Goal: Transaction & Acquisition: Purchase product/service

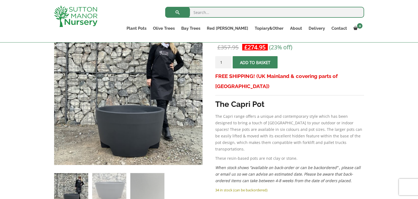
scroll to position [109, 0]
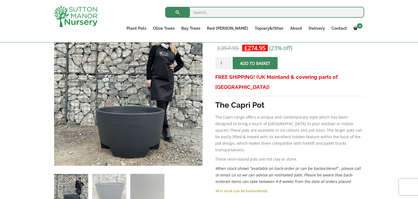
click at [269, 13] on input "search" at bounding box center [264, 12] width 199 height 11
type input "charcoal pot 80"
click at [165, 7] on button "submit" at bounding box center [177, 12] width 25 height 11
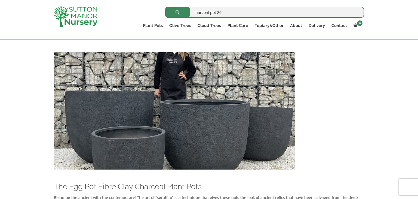
scroll to position [1078, 0]
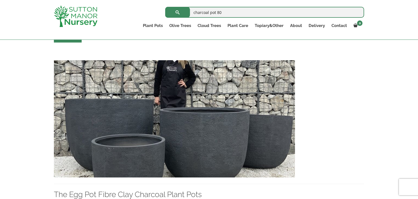
click at [194, 126] on img at bounding box center [174, 118] width 241 height 117
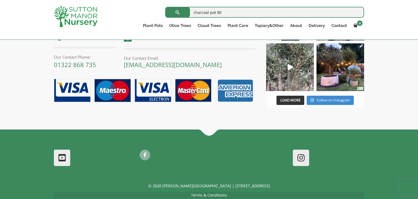
scroll to position [1383, 0]
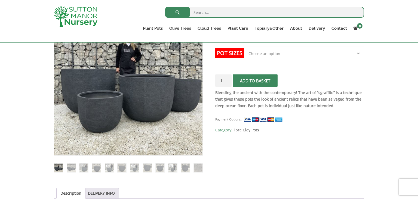
scroll to position [120, 0]
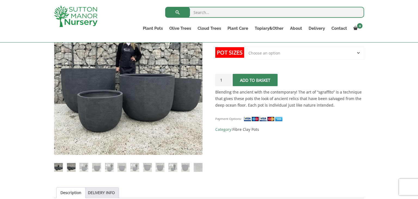
click at [71, 169] on img at bounding box center [71, 167] width 9 height 9
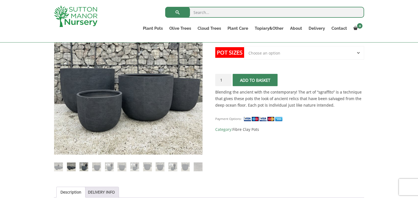
click at [84, 168] on img at bounding box center [83, 166] width 9 height 9
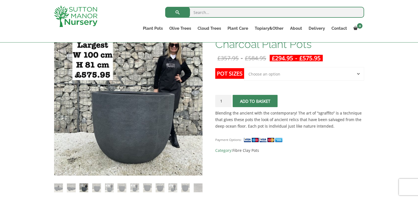
scroll to position [98, 0]
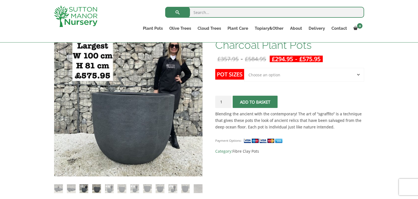
click at [93, 188] on img at bounding box center [96, 188] width 9 height 9
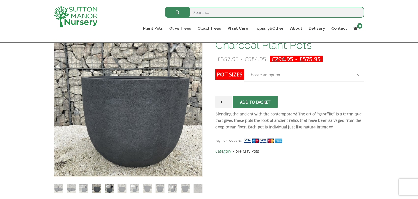
click at [108, 191] on img at bounding box center [109, 188] width 9 height 9
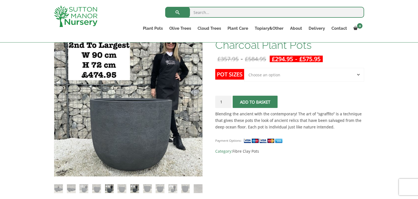
click at [136, 189] on img at bounding box center [134, 188] width 9 height 9
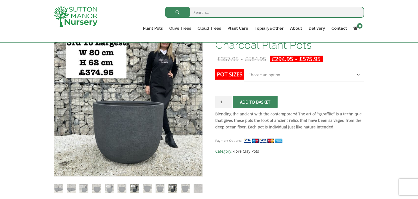
click at [175, 188] on img at bounding box center [173, 188] width 9 height 9
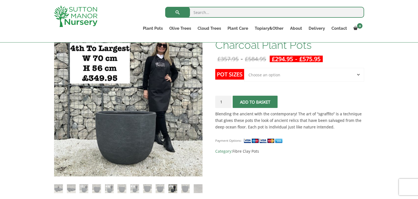
scroll to position [87, 0]
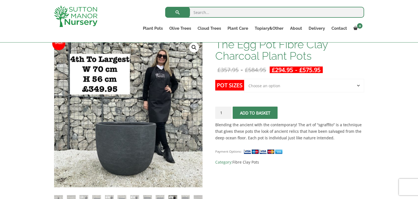
click at [272, 82] on select "Choose an option Click here to buy the 5th To Largest Pot In The Picture Click …" at bounding box center [304, 86] width 120 height 14
click at [244, 79] on select "Choose an option Click here to buy the 5th To Largest Pot In The Picture Click …" at bounding box center [304, 86] width 120 height 14
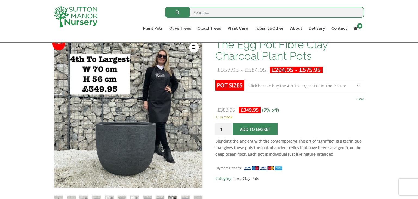
click at [281, 86] on select "Choose an option Click here to buy the 5th To Largest Pot In The Picture Click …" at bounding box center [304, 86] width 120 height 14
click at [244, 79] on select "Choose an option Click here to buy the 5th To Largest Pot In The Picture Click …" at bounding box center [304, 86] width 120 height 14
select select "Click here to buy the 3rd To Largest Pot In The Picture"
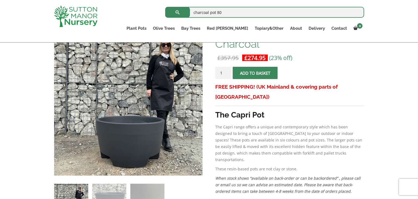
click at [228, 13] on input "charcoal pot 80" at bounding box center [264, 12] width 199 height 11
click at [165, 7] on button "submit" at bounding box center [177, 12] width 25 height 11
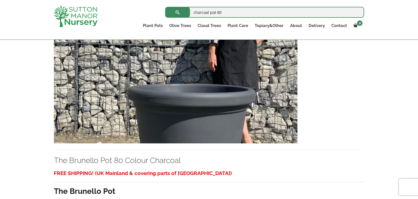
scroll to position [616, 0]
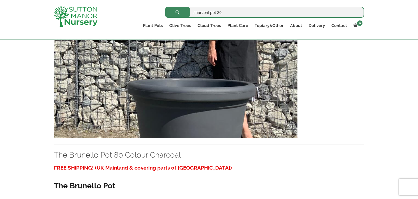
click at [202, 123] on img at bounding box center [176, 79] width 244 height 117
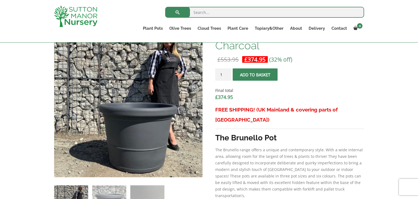
scroll to position [185, 0]
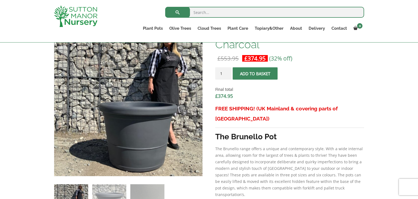
click at [198, 11] on input "search" at bounding box center [264, 12] width 199 height 11
type input "charcoal pot 80"
click at [165, 7] on button "submit" at bounding box center [177, 12] width 25 height 11
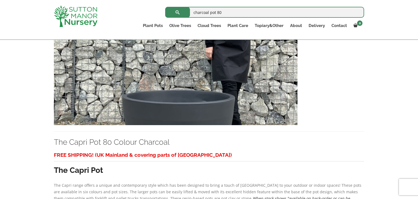
scroll to position [871, 0]
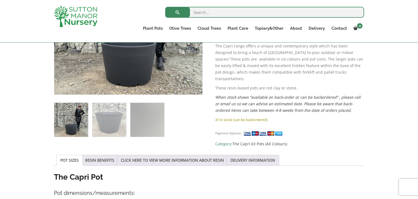
scroll to position [178, 0]
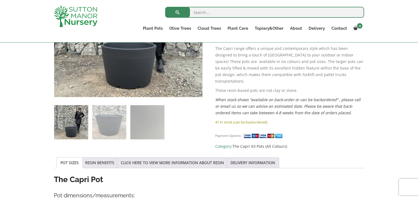
click at [253, 15] on input "search" at bounding box center [264, 12] width 199 height 11
type input "capri 80"
click at [165, 7] on button "submit" at bounding box center [177, 12] width 25 height 11
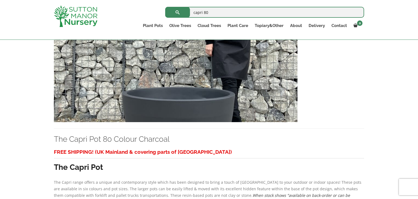
scroll to position [414, 0]
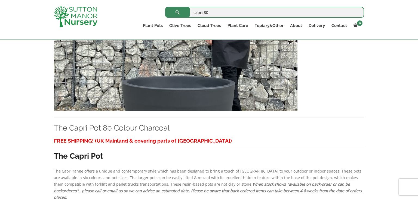
click at [178, 79] on img at bounding box center [176, 52] width 244 height 117
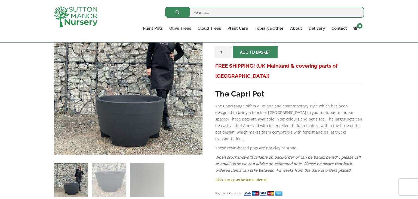
scroll to position [120, 0]
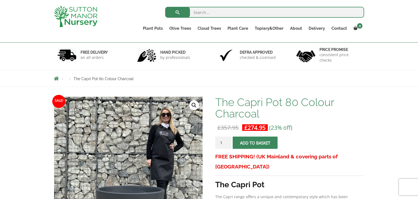
scroll to position [22, 0]
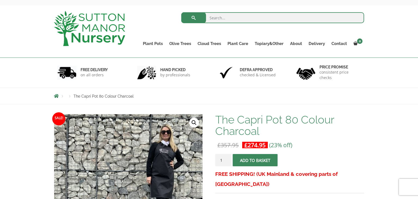
click at [236, 18] on input "search" at bounding box center [272, 17] width 183 height 11
type input "pot 80"
click at [230, 18] on input "pot 80" at bounding box center [272, 17] width 183 height 11
click at [358, 17] on input "pot 80" at bounding box center [272, 17] width 183 height 11
click at [284, 12] on form "Search for:" at bounding box center [272, 19] width 183 height 16
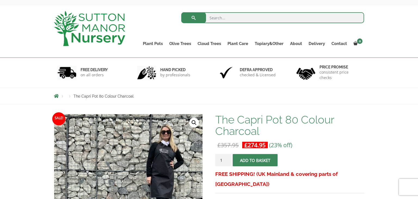
click at [283, 18] on input "search" at bounding box center [272, 17] width 183 height 11
type input "charcoal pot 80"
click at [181, 12] on button "submit" at bounding box center [193, 17] width 25 height 11
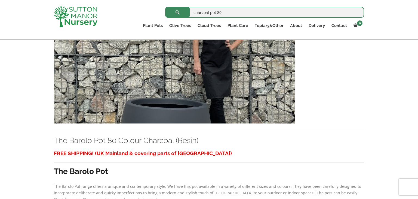
scroll to position [142, 0]
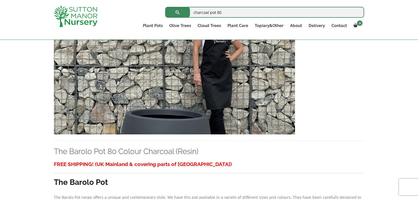
click at [240, 104] on img at bounding box center [174, 75] width 241 height 117
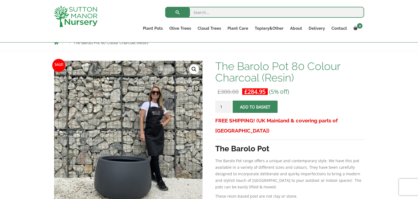
scroll to position [54, 0]
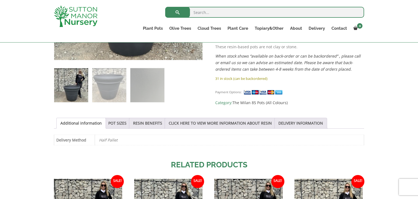
scroll to position [220, 0]
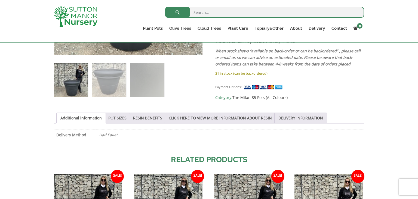
click at [113, 119] on link "POT SIZES" at bounding box center [117, 118] width 18 height 10
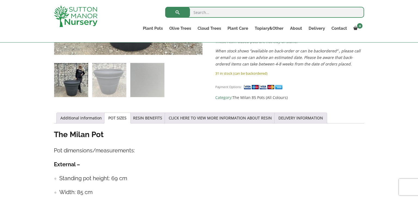
click at [371, 109] on div "Sale! 🔍 The Milan Pot 85 Colour Charcoal £ 383.95 Original price was: £383.95. …" at bounding box center [209, 163] width 418 height 533
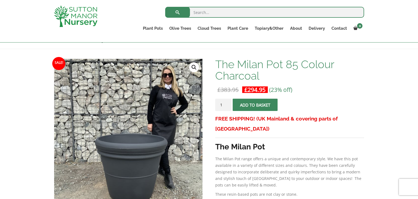
scroll to position [56, 0]
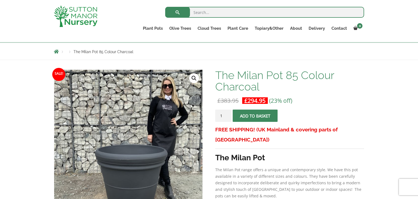
click at [255, 116] on span "submit" at bounding box center [255, 116] width 0 height 0
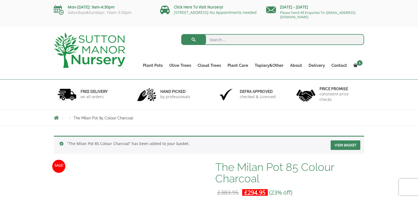
click at [280, 37] on input "search" at bounding box center [272, 39] width 183 height 11
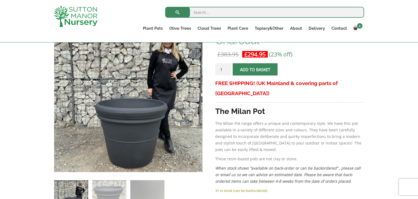
scroll to position [174, 0]
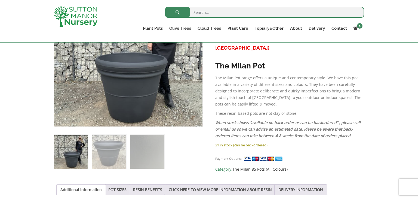
click at [238, 14] on input "search" at bounding box center [264, 12] width 199 height 11
type input "[PERSON_NAME]"
click at [165, 7] on button "submit" at bounding box center [177, 12] width 25 height 11
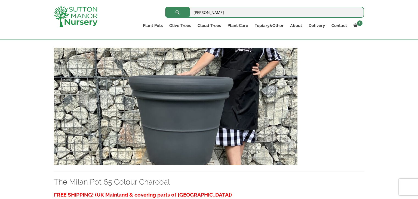
scroll to position [348, 0]
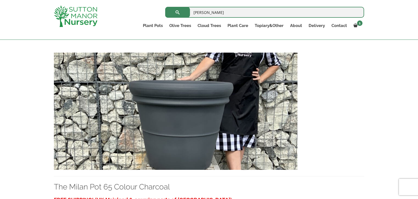
click at [246, 145] on img at bounding box center [176, 111] width 244 height 117
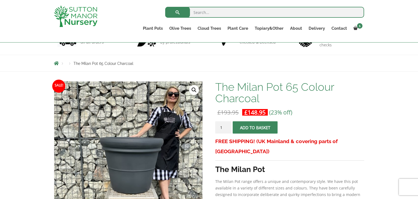
scroll to position [44, 0]
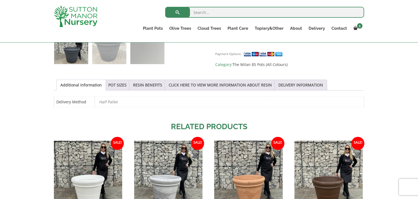
scroll to position [220, 0]
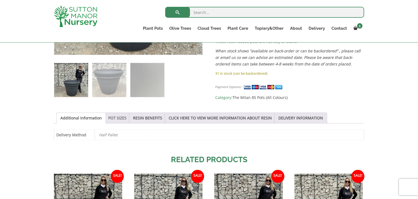
click at [121, 120] on link "POT SIZES" at bounding box center [117, 118] width 18 height 10
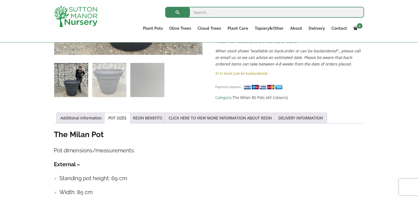
click at [407, 109] on div "Sale! 🔍 The Milan Pot 85 Colour Charcoal £ 383.95 Original price was: £383.95. …" at bounding box center [209, 163] width 418 height 533
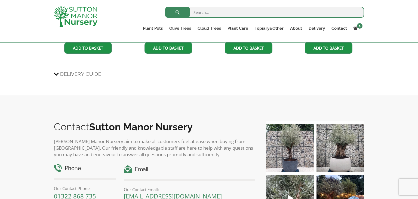
scroll to position [546, 0]
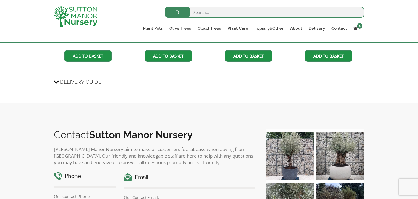
click at [86, 82] on span "Delivery Guide" at bounding box center [80, 82] width 41 height 10
click at [0, 0] on input "Delivery Guide" at bounding box center [0, 0] width 0 height 0
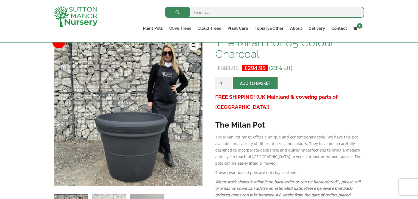
scroll to position [78, 0]
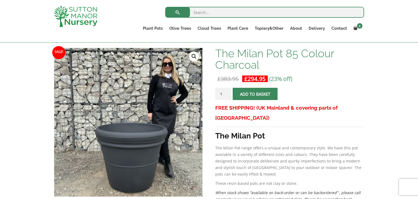
click at [193, 56] on link "🔍" at bounding box center [194, 56] width 10 height 10
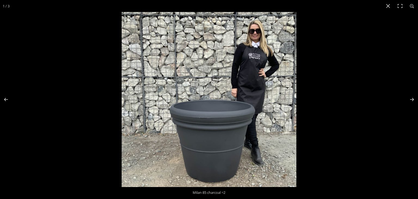
click at [201, 135] on img at bounding box center [209, 99] width 175 height 175
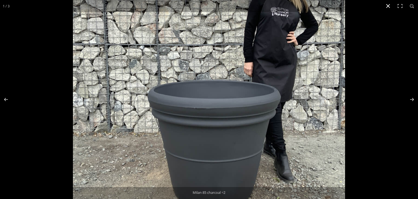
click at [388, 6] on button "Close (Esc)" at bounding box center [388, 6] width 12 height 12
